Goal: Task Accomplishment & Management: Manage account settings

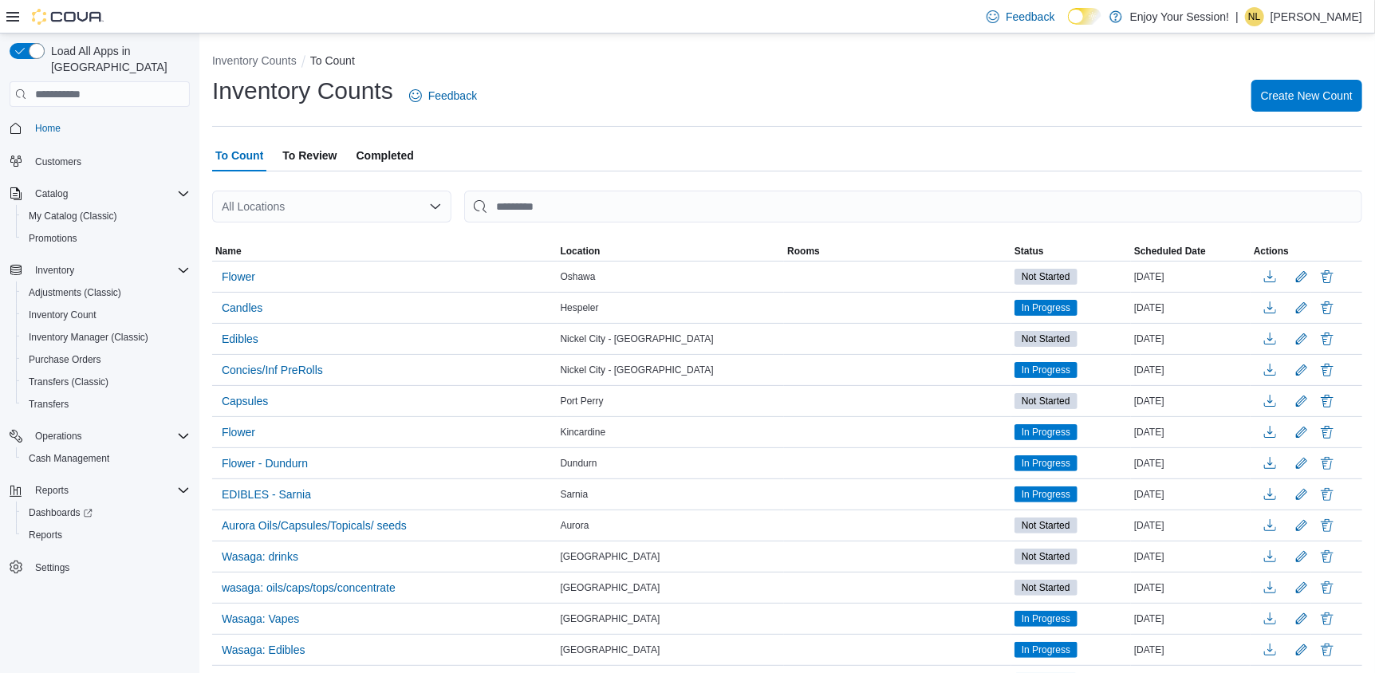
click at [1308, 13] on p "Naomi Loussouko" at bounding box center [1316, 16] width 92 height 19
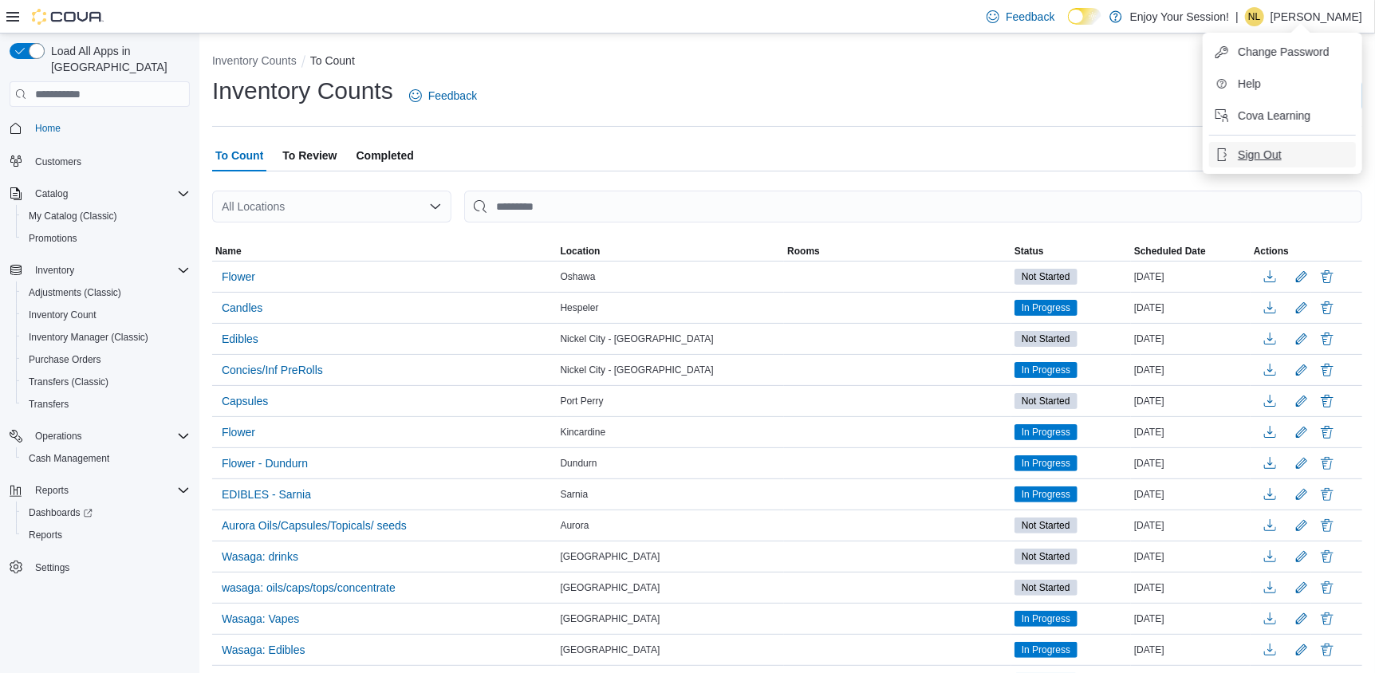
click at [1254, 152] on span "Sign Out" at bounding box center [1258, 155] width 43 height 16
